Goal: Transaction & Acquisition: Purchase product/service

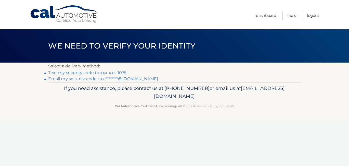
click at [101, 73] on link "Text my security code to xxx-xxx-1075" at bounding box center [87, 72] width 78 height 5
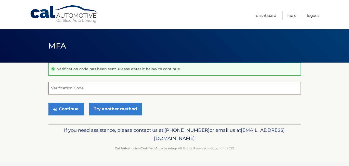
click at [78, 89] on input "Verification Code" at bounding box center [174, 88] width 252 height 13
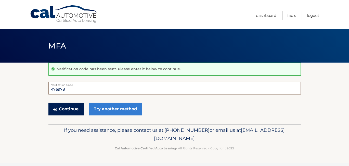
type input "476978"
click at [71, 108] on button "Continue" at bounding box center [65, 109] width 35 height 13
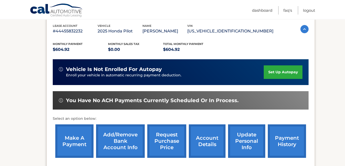
scroll to position [76, 0]
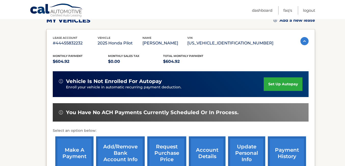
click at [73, 154] on link "make a payment" at bounding box center [74, 152] width 38 height 33
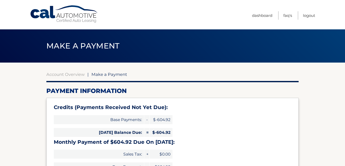
select select "Y2NkMTc3YjAtYzYzZS00ZjJlLWFkODItZDJhZDY3MzViNjlj"
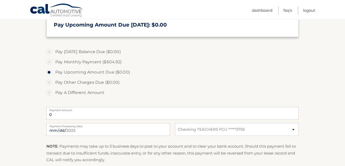
scroll to position [153, 0]
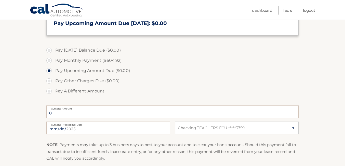
click at [49, 59] on label "Pay Monthly Payment ($604.92)" at bounding box center [172, 60] width 252 height 10
click at [49, 59] on input "Pay Monthly Payment ($604.92)" at bounding box center [50, 59] width 5 height 8
radio input "true"
type input "604.92"
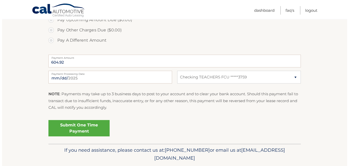
scroll to position [204, 0]
click at [80, 128] on link "Submit One Time Payment" at bounding box center [76, 128] width 61 height 16
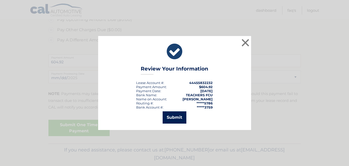
click at [174, 115] on button "Submit" at bounding box center [175, 117] width 24 height 12
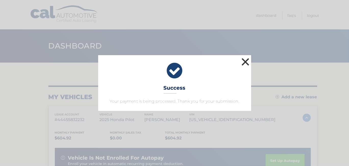
click at [244, 61] on button "×" at bounding box center [245, 62] width 10 height 10
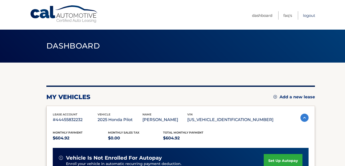
click at [306, 15] on link "Logout" at bounding box center [309, 15] width 12 height 8
